Goal: Information Seeking & Learning: Learn about a topic

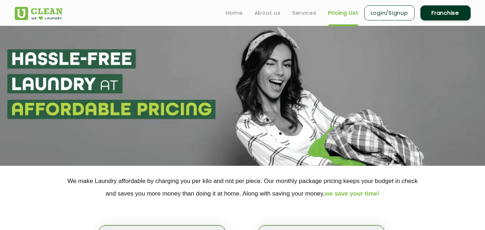
scroll to position [194, 0]
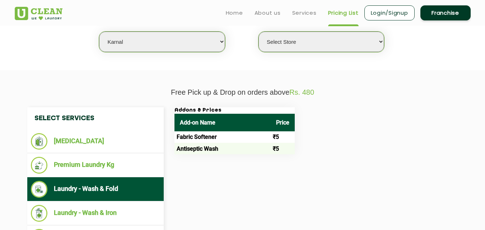
click at [131, 43] on select "Select city [GEOGRAPHIC_DATA] [GEOGRAPHIC_DATA] [GEOGRAPHIC_DATA] [GEOGRAPHIC_D…" at bounding box center [162, 42] width 126 height 20
select select "162"
click at [99, 32] on select "Select city [GEOGRAPHIC_DATA] [GEOGRAPHIC_DATA] [GEOGRAPHIC_DATA] [GEOGRAPHIC_D…" at bounding box center [162, 42] width 126 height 20
select select "0"
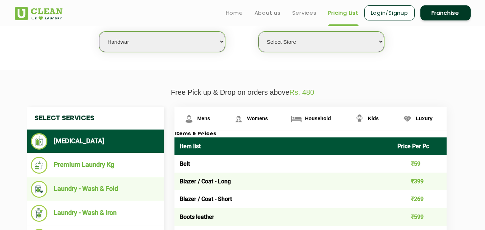
click at [84, 186] on li "Laundry - Wash & Fold" at bounding box center [95, 189] width 129 height 17
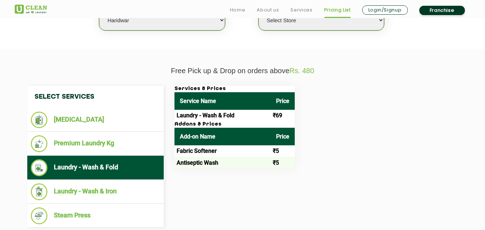
scroll to position [220, 0]
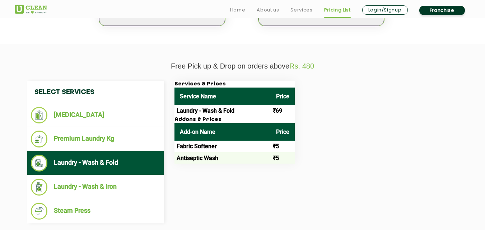
click at [191, 173] on div "Select Services [MEDICAL_DATA] Premium Laundry Kg Laundry - Wash & Fold Laundry…" at bounding box center [243, 152] width 442 height 142
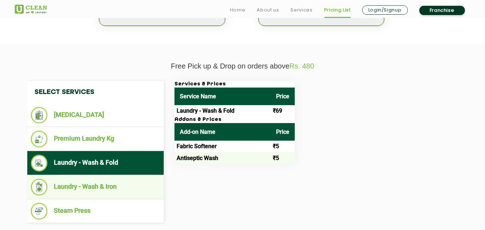
click at [113, 186] on li "Laundry - Wash & Iron" at bounding box center [95, 187] width 129 height 17
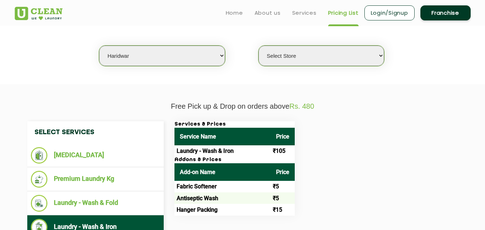
scroll to position [179, 0]
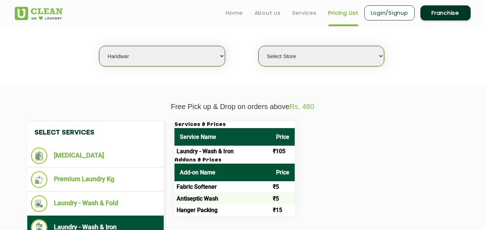
click at [130, 59] on select "Select city [GEOGRAPHIC_DATA] [GEOGRAPHIC_DATA] [GEOGRAPHIC_DATA] [GEOGRAPHIC_D…" at bounding box center [162, 56] width 126 height 20
select select "8"
click at [99, 46] on select "Select city [GEOGRAPHIC_DATA] [GEOGRAPHIC_DATA] [GEOGRAPHIC_DATA] [GEOGRAPHIC_D…" at bounding box center [162, 56] width 126 height 20
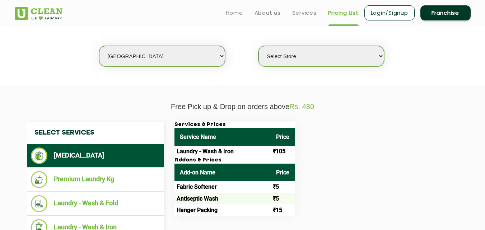
select select "0"
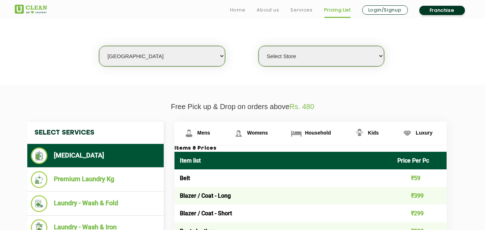
scroll to position [182, 0]
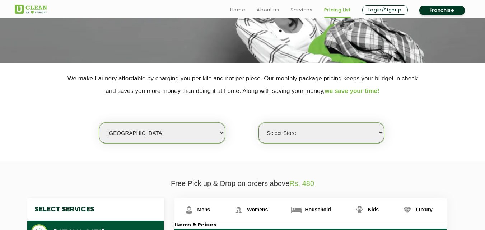
scroll to position [115, 0]
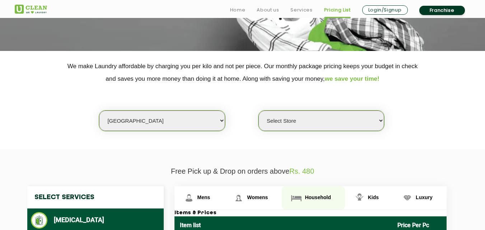
click at [313, 197] on span "Household" at bounding box center [318, 198] width 26 height 6
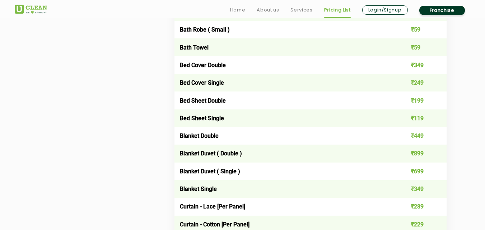
scroll to position [471, 0]
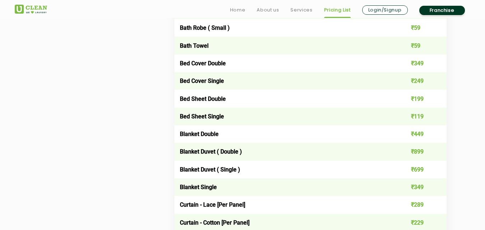
click at [214, 181] on td "Blanket Single" at bounding box center [283, 187] width 218 height 18
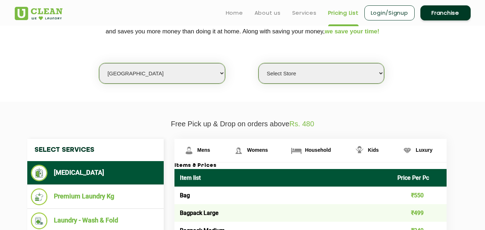
scroll to position [146, 0]
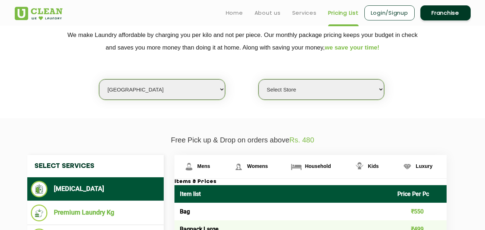
click at [148, 89] on select "Select city [GEOGRAPHIC_DATA] [GEOGRAPHIC_DATA] [GEOGRAPHIC_DATA] [GEOGRAPHIC_D…" at bounding box center [162, 89] width 126 height 20
select select "2"
click at [99, 79] on select "Select city [GEOGRAPHIC_DATA] [GEOGRAPHIC_DATA] [GEOGRAPHIC_DATA] [GEOGRAPHIC_D…" at bounding box center [162, 89] width 126 height 20
select select "0"
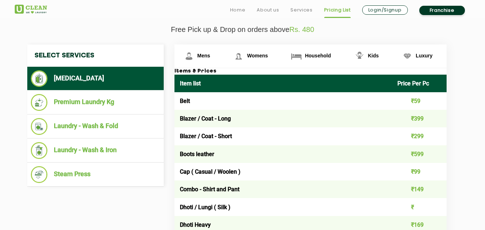
scroll to position [261, 0]
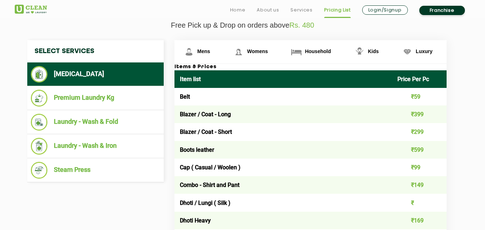
click at [171, 28] on p "Free Pick up & Drop on orders above Rs. 480" at bounding box center [243, 25] width 456 height 8
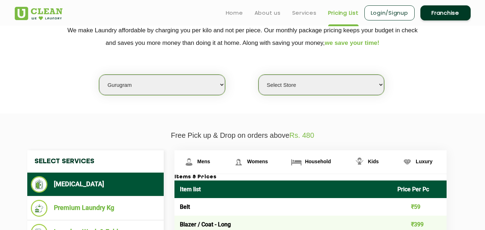
scroll to position [146, 0]
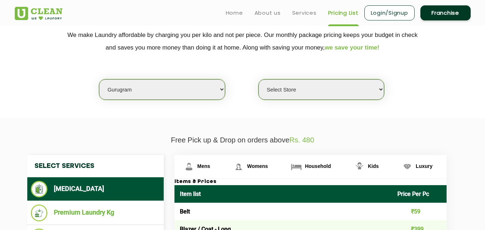
click at [126, 83] on select "Select city [GEOGRAPHIC_DATA] [GEOGRAPHIC_DATA] [GEOGRAPHIC_DATA] [GEOGRAPHIC_D…" at bounding box center [162, 89] width 126 height 20
select select "3"
click at [99, 79] on select "Select city [GEOGRAPHIC_DATA] [GEOGRAPHIC_DATA] [GEOGRAPHIC_DATA] [GEOGRAPHIC_D…" at bounding box center [162, 89] width 126 height 20
select select "0"
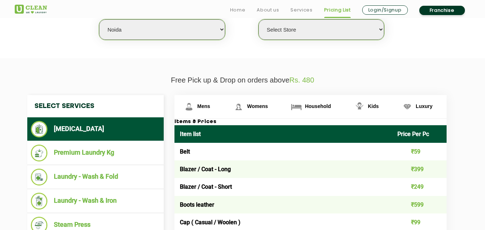
scroll to position [208, 0]
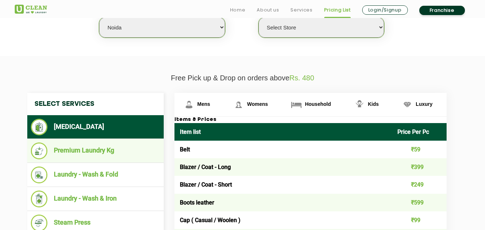
click at [116, 153] on li "Premium Laundry Kg" at bounding box center [95, 151] width 129 height 17
